Goal: Information Seeking & Learning: Find specific fact

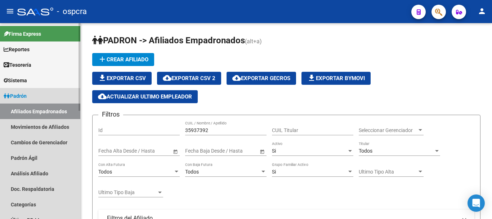
click at [35, 92] on link "Padrón" at bounding box center [40, 95] width 80 height 15
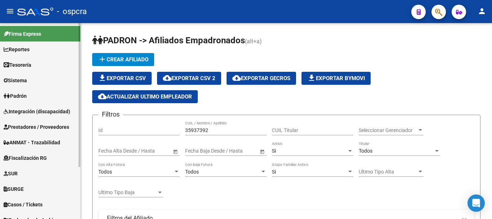
drag, startPoint x: 217, startPoint y: 129, endPoint x: 0, endPoint y: 121, distance: 217.4
click at [0, 121] on mat-sidenav-container "Firma Express Reportes Ingresos Devengados Análisis Histórico Detalles Transfer…" at bounding box center [246, 121] width 492 height 196
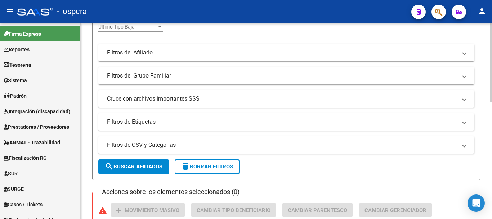
scroll to position [180, 0]
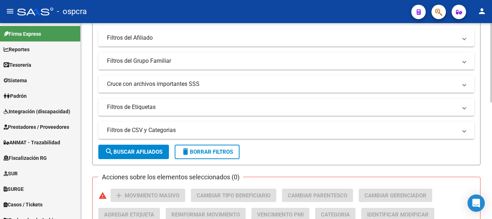
type input "fabiAN"
click at [153, 152] on span "search Buscar Afiliados" at bounding box center [134, 151] width 58 height 6
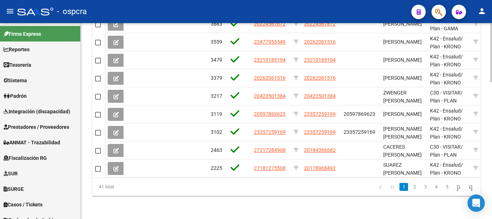
scroll to position [453, 0]
click at [492, 180] on div at bounding box center [491, 189] width 2 height 59
click at [410, 190] on link "2" at bounding box center [414, 187] width 9 height 8
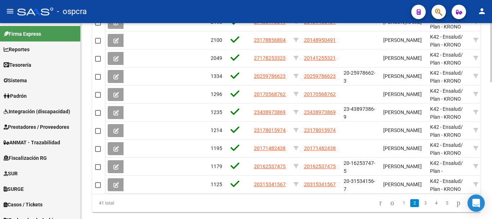
click at [491, 156] on div at bounding box center [491, 184] width 2 height 59
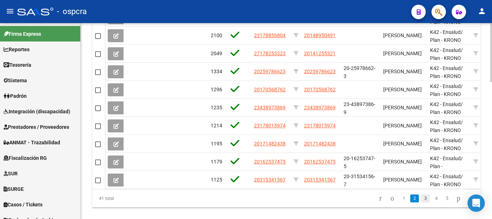
click at [421, 202] on link "3" at bounding box center [425, 198] width 9 height 8
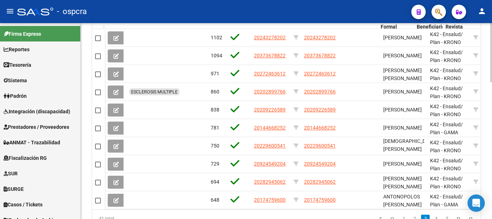
scroll to position [429, 0]
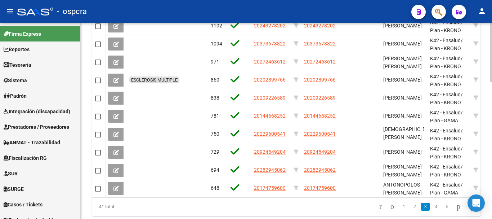
click at [492, 159] on div at bounding box center [491, 183] width 2 height 59
click at [432, 210] on link "4" at bounding box center [436, 207] width 9 height 8
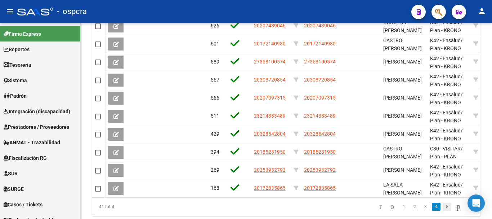
click at [443, 210] on link "5" at bounding box center [447, 207] width 9 height 8
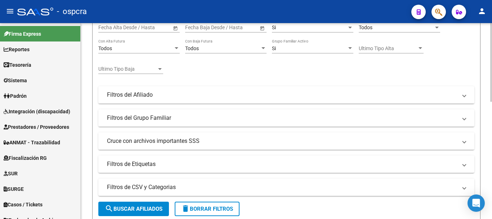
scroll to position [4, 0]
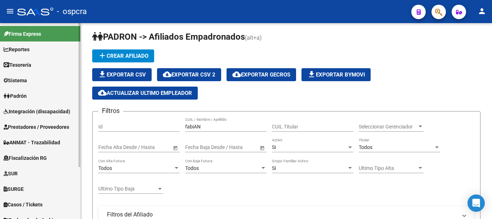
click at [15, 124] on mat-sidenav-container "Firma Express Reportes Ingresos Devengados Análisis Histórico Detalles Transfer…" at bounding box center [246, 121] width 492 height 196
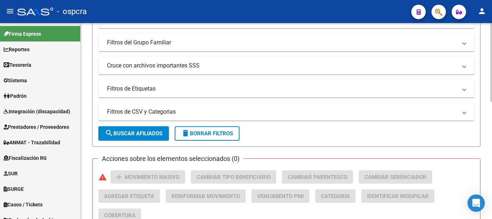
scroll to position [220, 0]
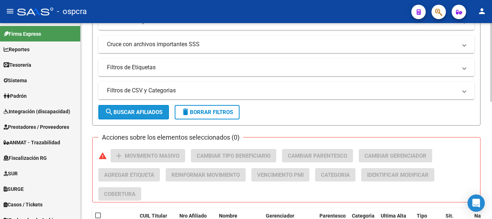
click at [141, 110] on span "search Buscar Afiliados" at bounding box center [134, 112] width 58 height 6
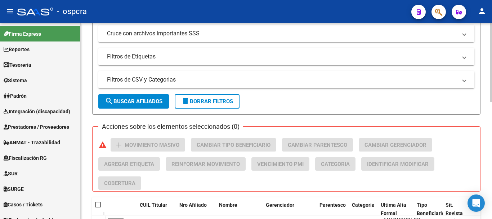
scroll to position [76, 0]
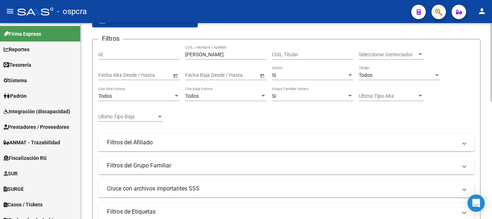
click at [226, 57] on div "[PERSON_NAME] HE CUIL / Nombre / Apellido" at bounding box center [225, 52] width 81 height 14
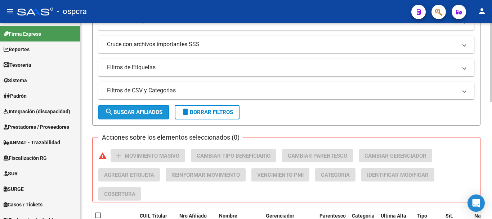
click at [107, 111] on mat-icon "search" at bounding box center [109, 111] width 9 height 9
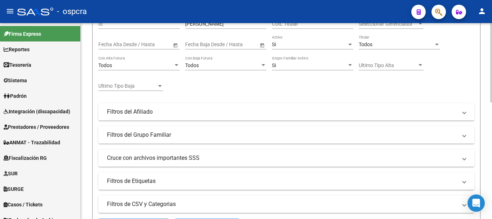
scroll to position [0, 0]
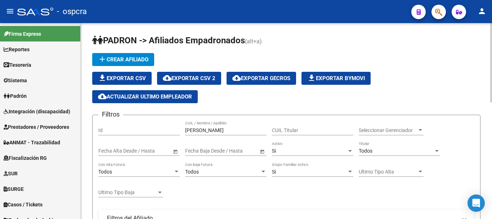
click at [218, 133] on div "[PERSON_NAME] GA CUIL / Nombre / Apellido" at bounding box center [225, 128] width 81 height 14
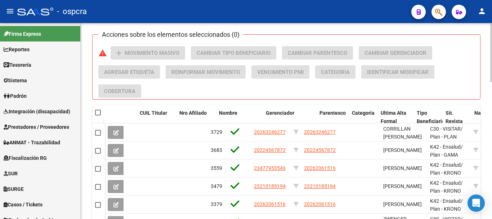
scroll to position [454, 0]
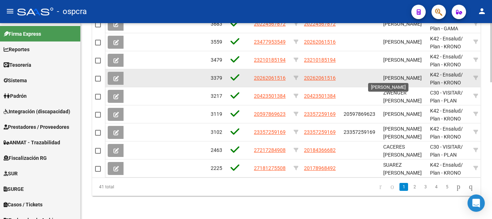
type input "[PERSON_NAME]"
click at [399, 75] on span "[PERSON_NAME]" at bounding box center [402, 78] width 39 height 6
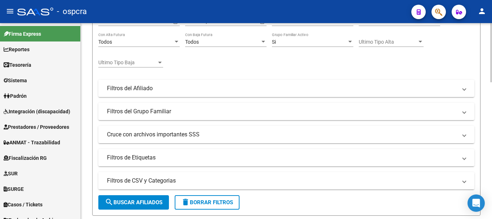
scroll to position [22, 0]
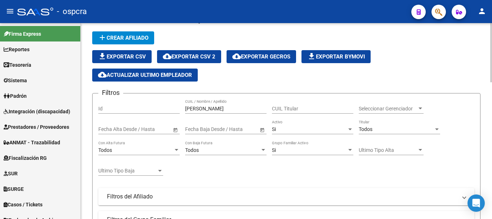
click at [413, 110] on span "Seleccionar Gerenciador" at bounding box center [388, 109] width 58 height 6
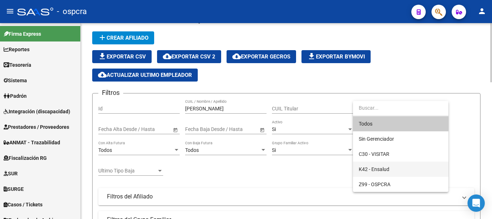
click at [405, 168] on span "K42 - Ensalud" at bounding box center [401, 168] width 84 height 15
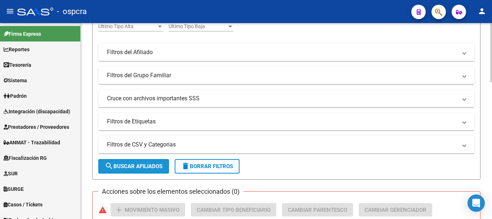
click at [150, 171] on button "search Buscar Afiliados" at bounding box center [133, 166] width 71 height 14
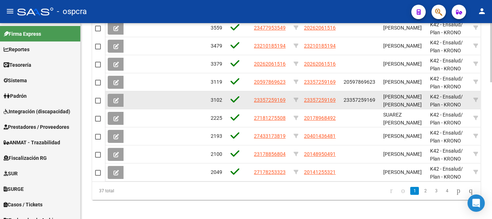
scroll to position [454, 0]
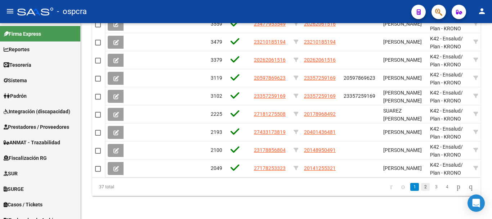
click at [421, 185] on link "2" at bounding box center [425, 187] width 9 height 8
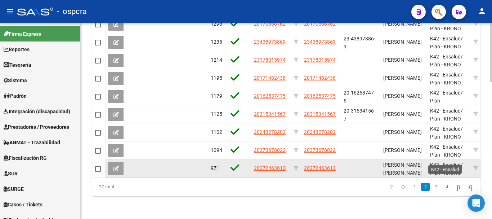
scroll to position [418, 0]
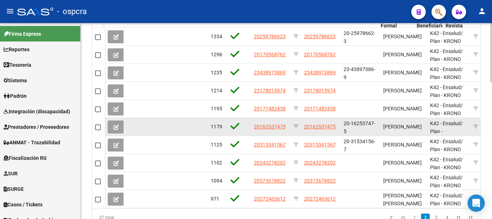
click at [418, 131] on div "[PERSON_NAME]" at bounding box center [403, 127] width 41 height 8
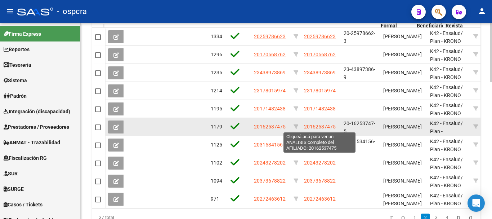
click at [314, 124] on span "20162537475" at bounding box center [320, 127] width 32 height 6
type textarea "20162537475"
